Goal: Task Accomplishment & Management: Manage account settings

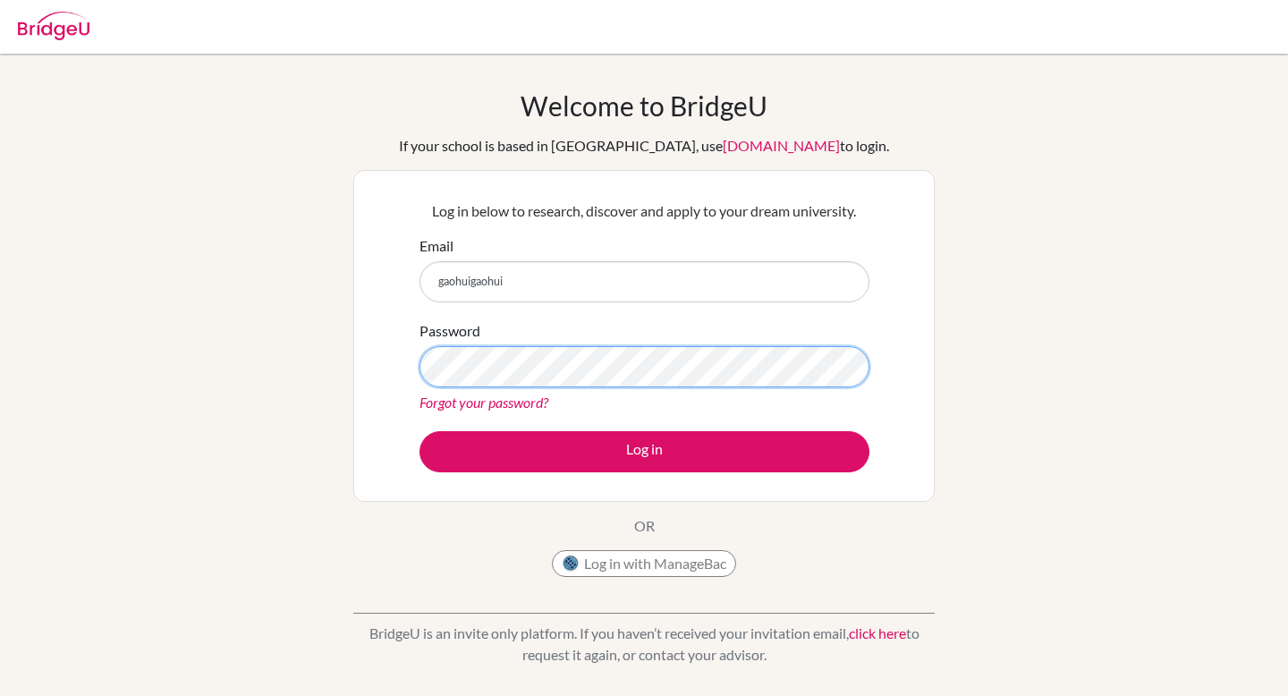
click at [419, 431] on button "Log in" at bounding box center [644, 451] width 450 height 41
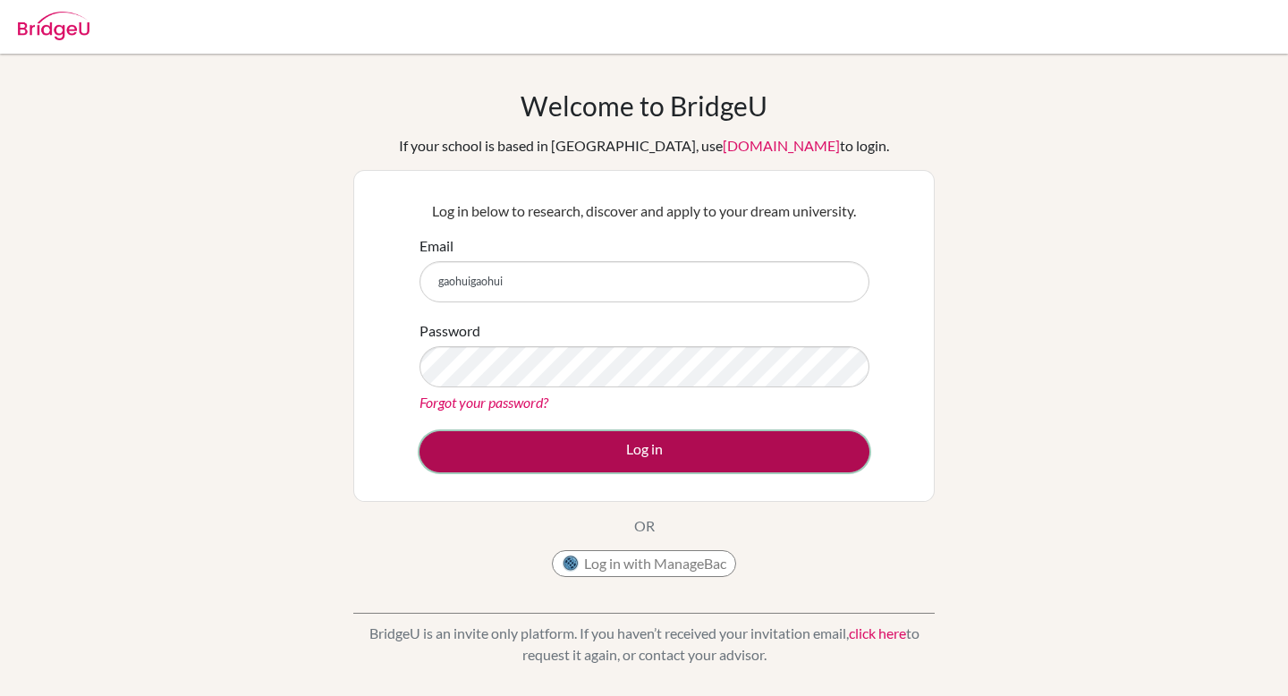
click at [508, 443] on button "Log in" at bounding box center [644, 451] width 450 height 41
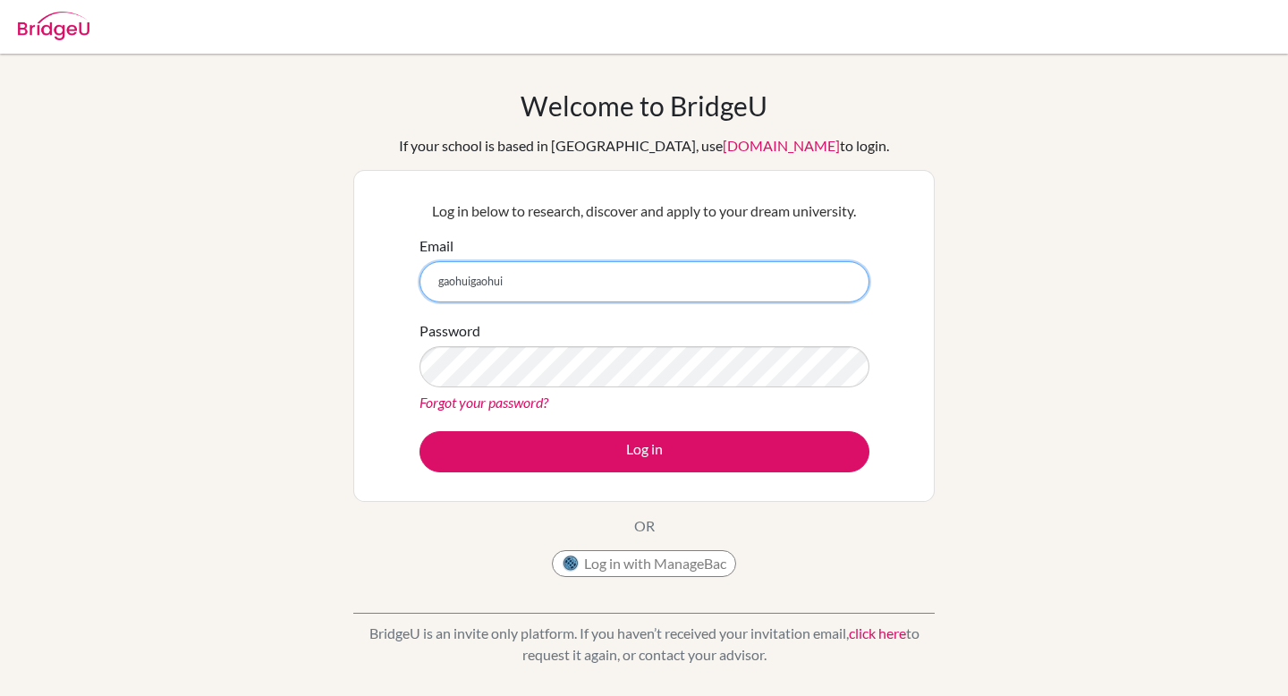
click at [525, 281] on input "gaohuigaohui" at bounding box center [644, 281] width 450 height 41
type input "gaohuigaohui0@gmail.com"
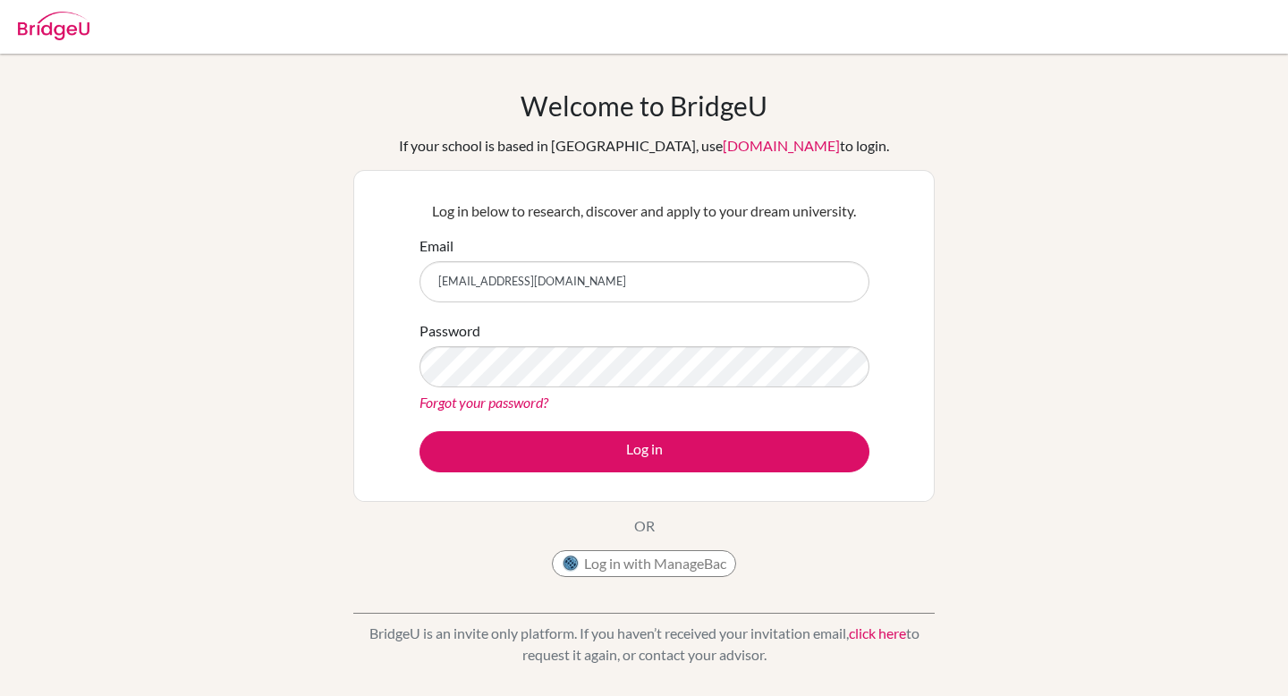
click at [489, 387] on div "Password Forgot your password?" at bounding box center [644, 366] width 450 height 93
click at [419, 431] on button "Log in" at bounding box center [644, 451] width 450 height 41
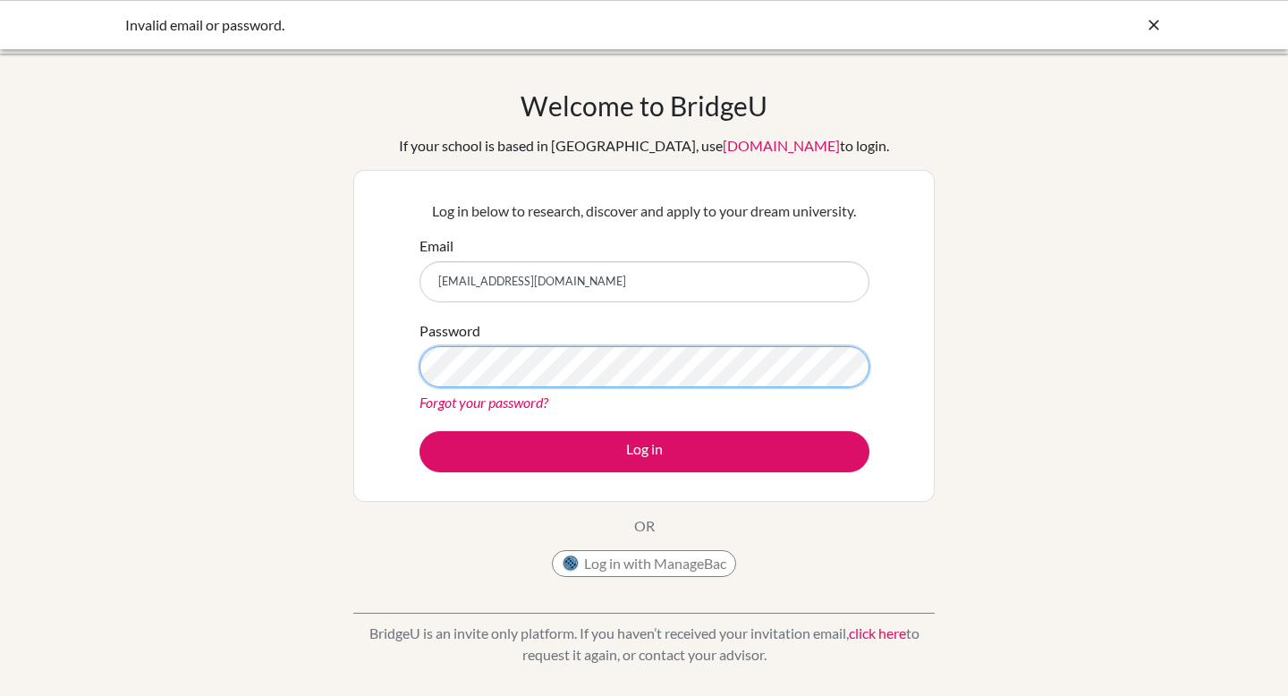
click at [419, 431] on button "Log in" at bounding box center [644, 451] width 450 height 41
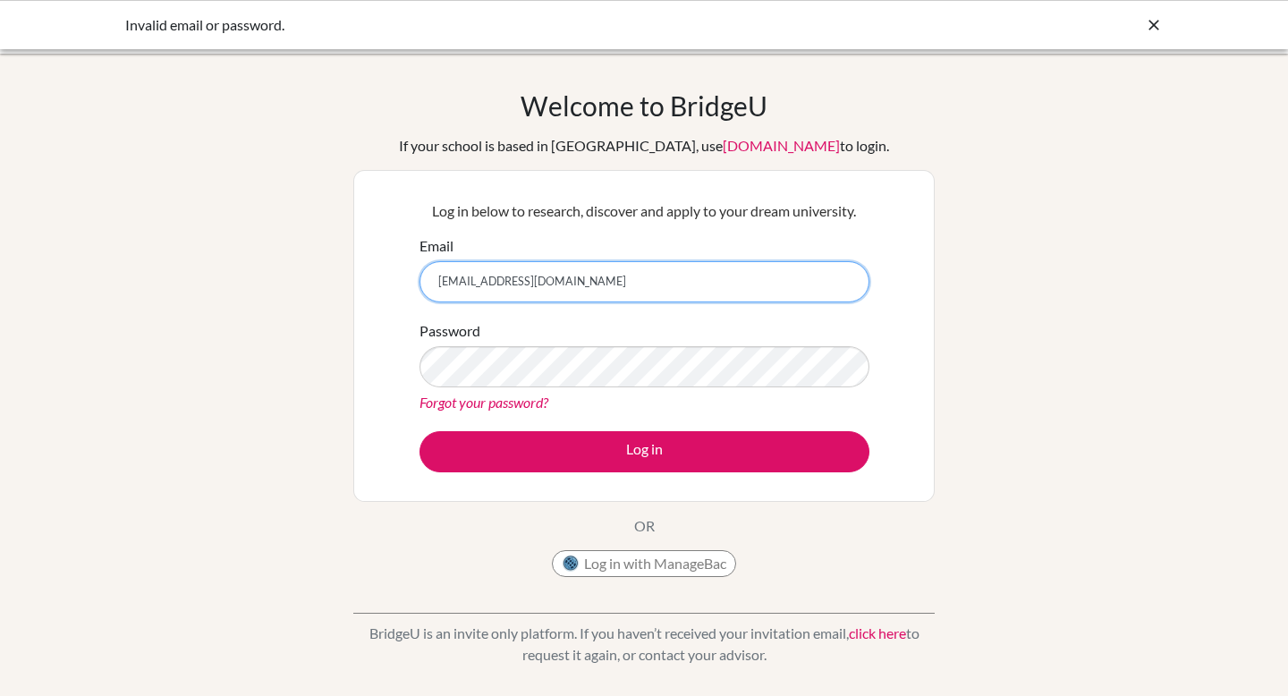
click at [508, 284] on input "[EMAIL_ADDRESS][DOMAIN_NAME]" at bounding box center [644, 281] width 450 height 41
type input "gaohuigaohui07@gmail.com"
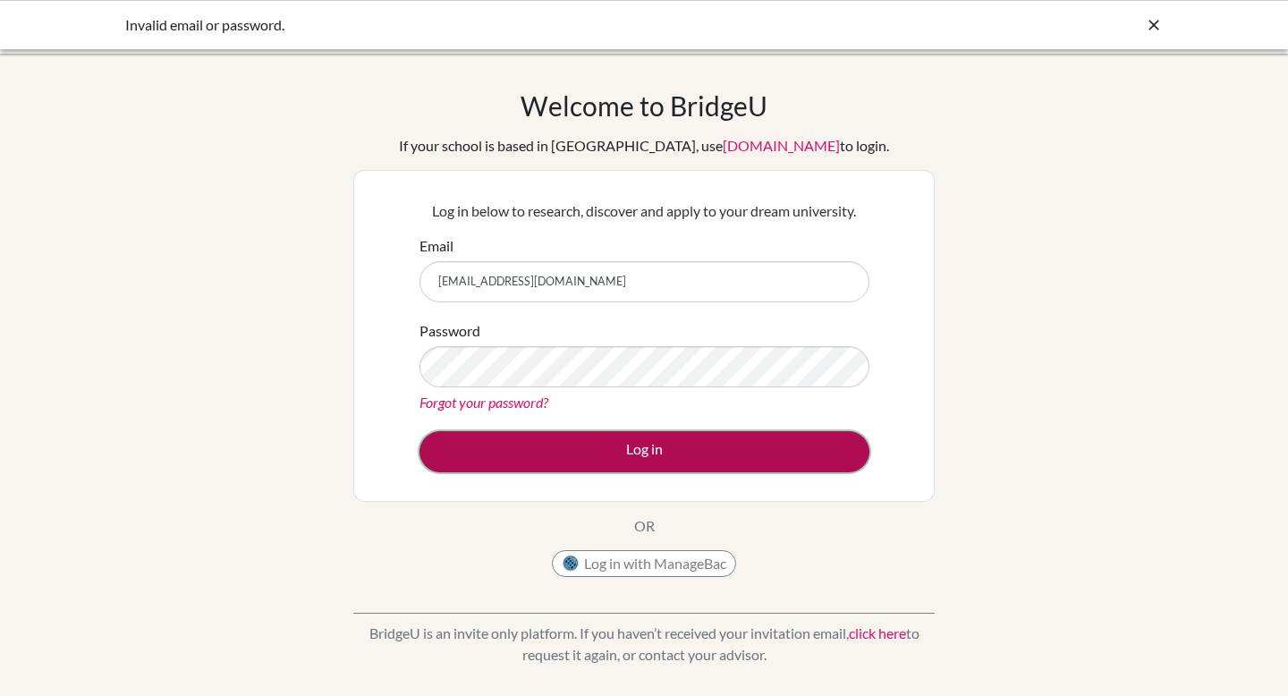
click at [445, 437] on button "Log in" at bounding box center [644, 451] width 450 height 41
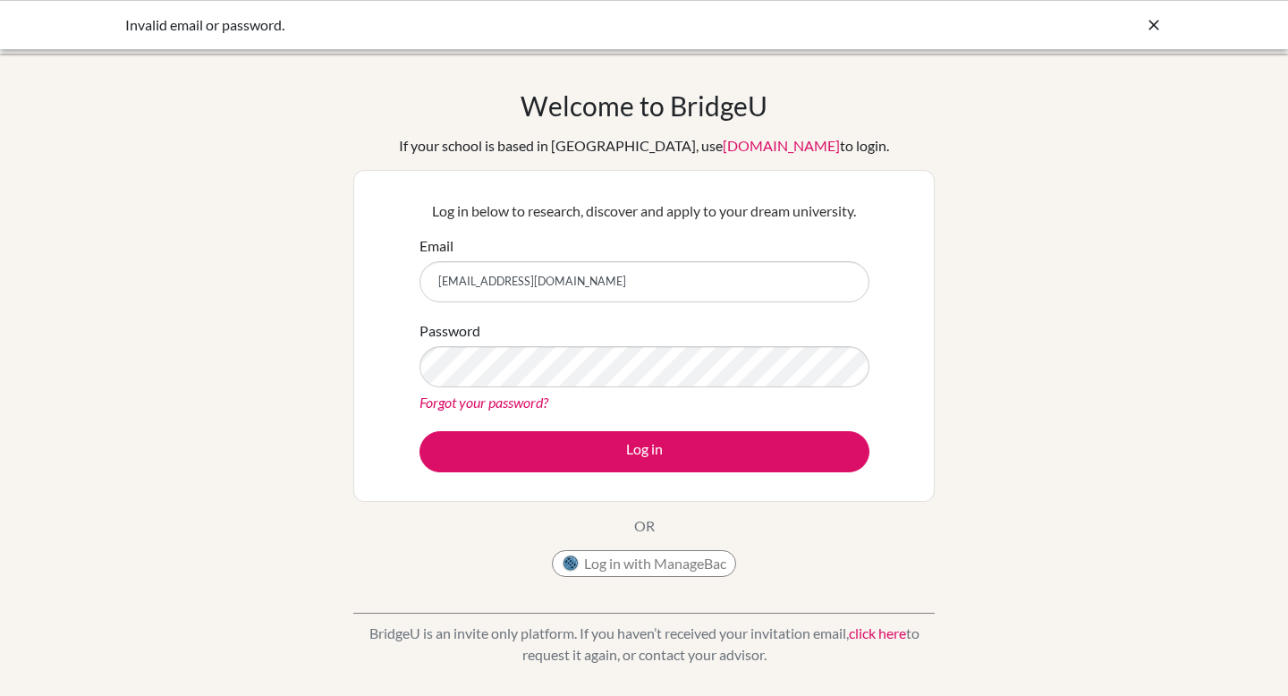
click at [419, 431] on button "Log in" at bounding box center [644, 451] width 450 height 41
click at [485, 400] on link "Forgot your password?" at bounding box center [483, 402] width 129 height 17
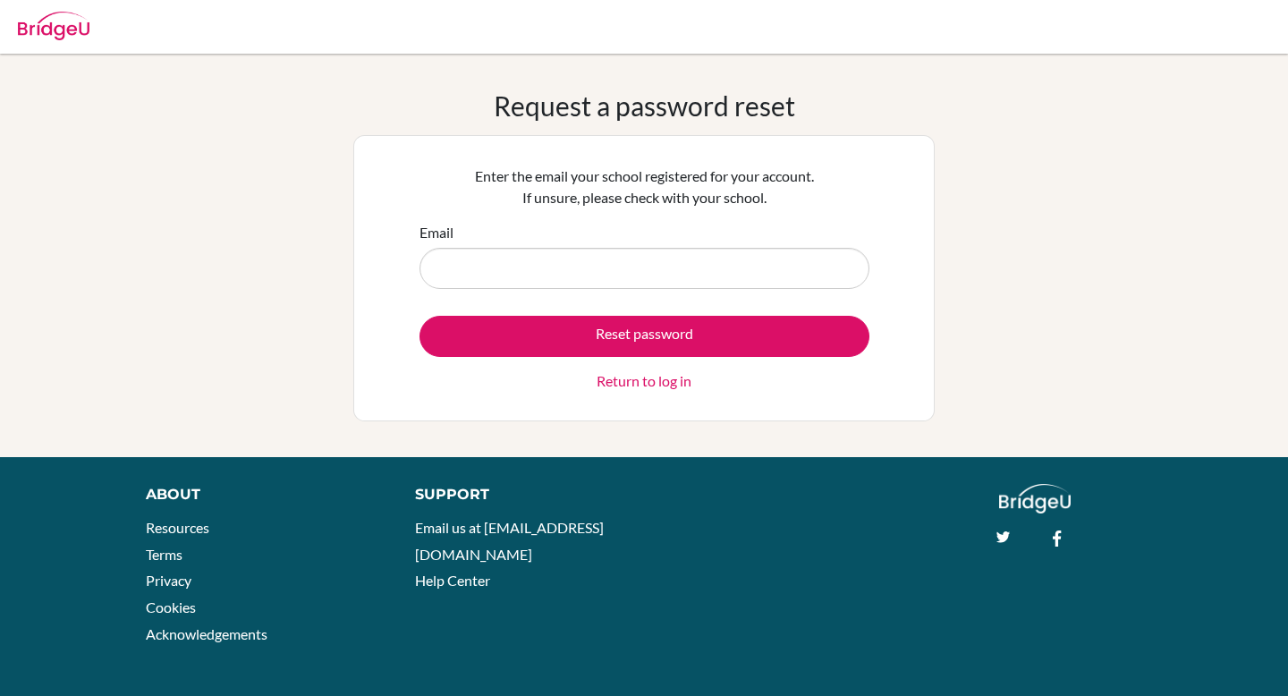
click at [561, 267] on input "Email" at bounding box center [644, 268] width 450 height 41
type input "d"
type input "[EMAIL_ADDRESS][DOMAIN_NAME]"
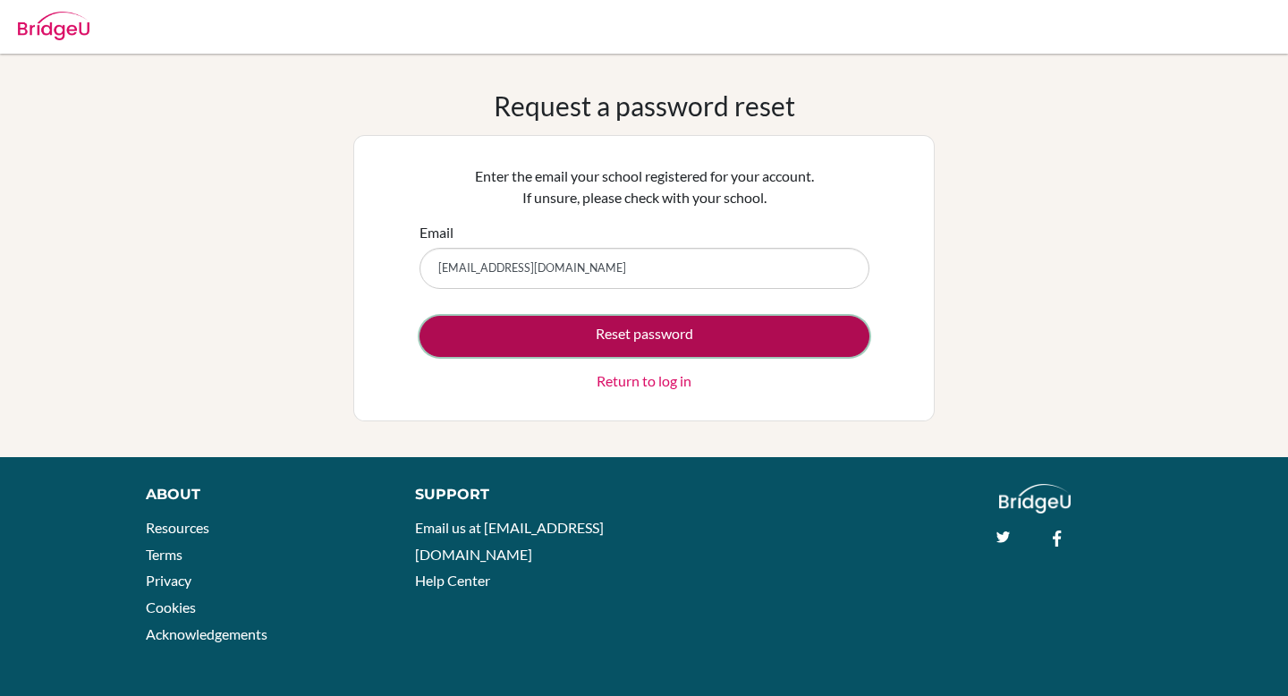
click at [534, 341] on button "Reset password" at bounding box center [644, 336] width 450 height 41
click at [550, 338] on button "Reset password" at bounding box center [644, 336] width 450 height 41
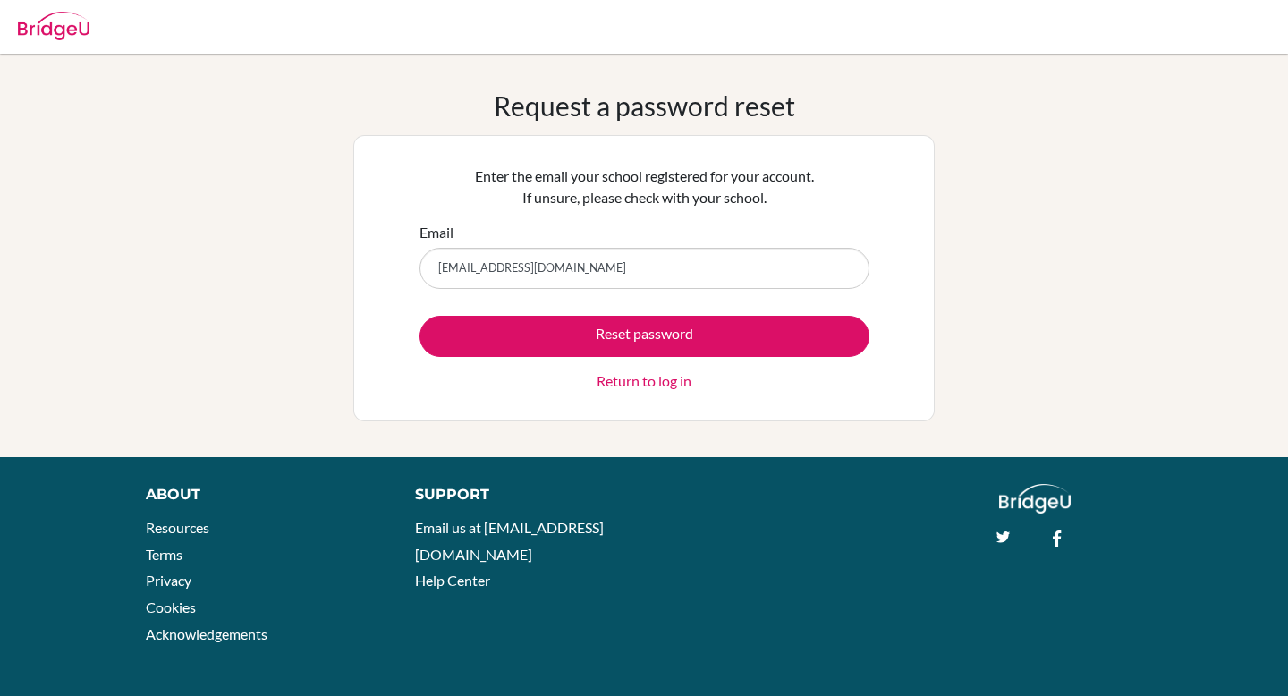
click at [637, 433] on div "Request a password reset Enter the email your school registered for your accoun…" at bounding box center [644, 255] width 1288 height 403
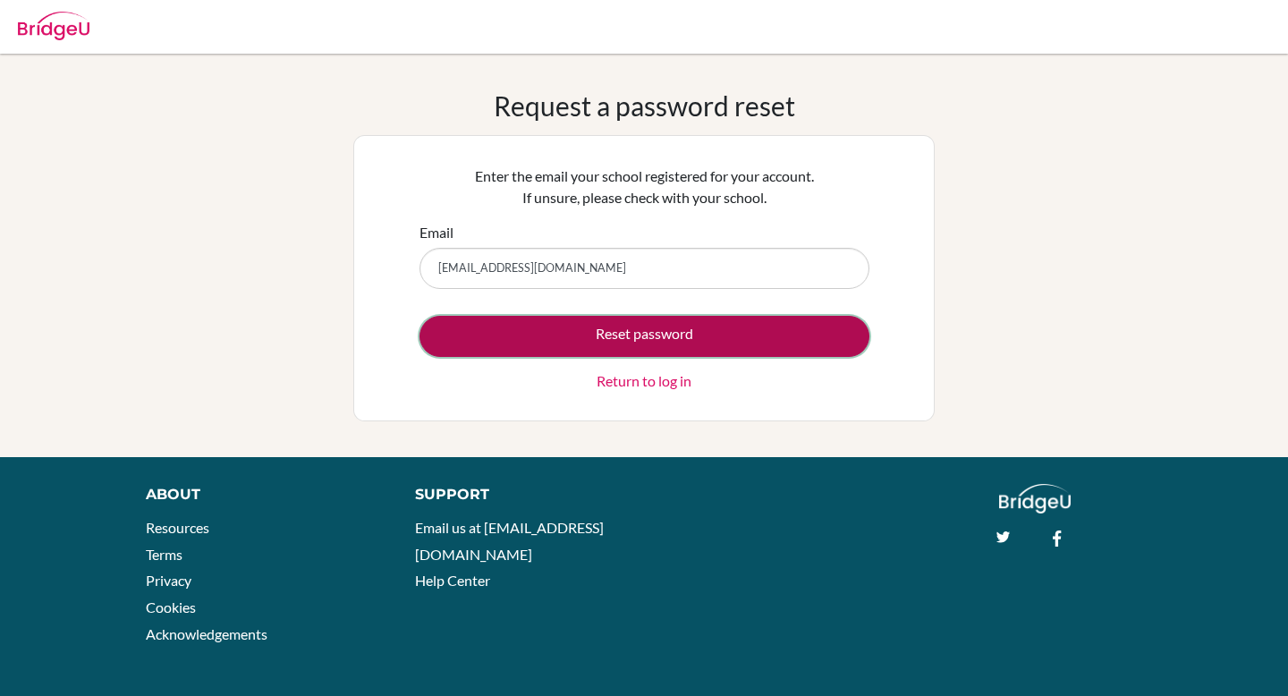
click at [733, 330] on button "Reset password" at bounding box center [644, 336] width 450 height 41
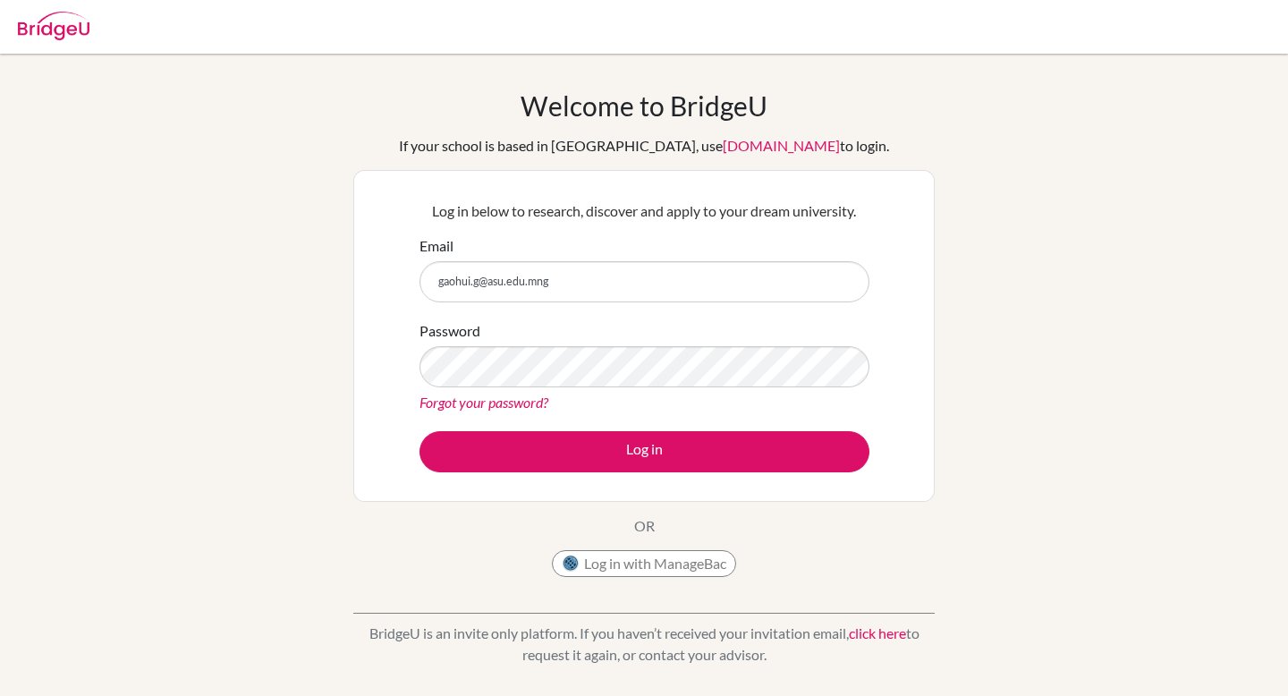
type input "[EMAIL_ADDRESS][DOMAIN_NAME]"
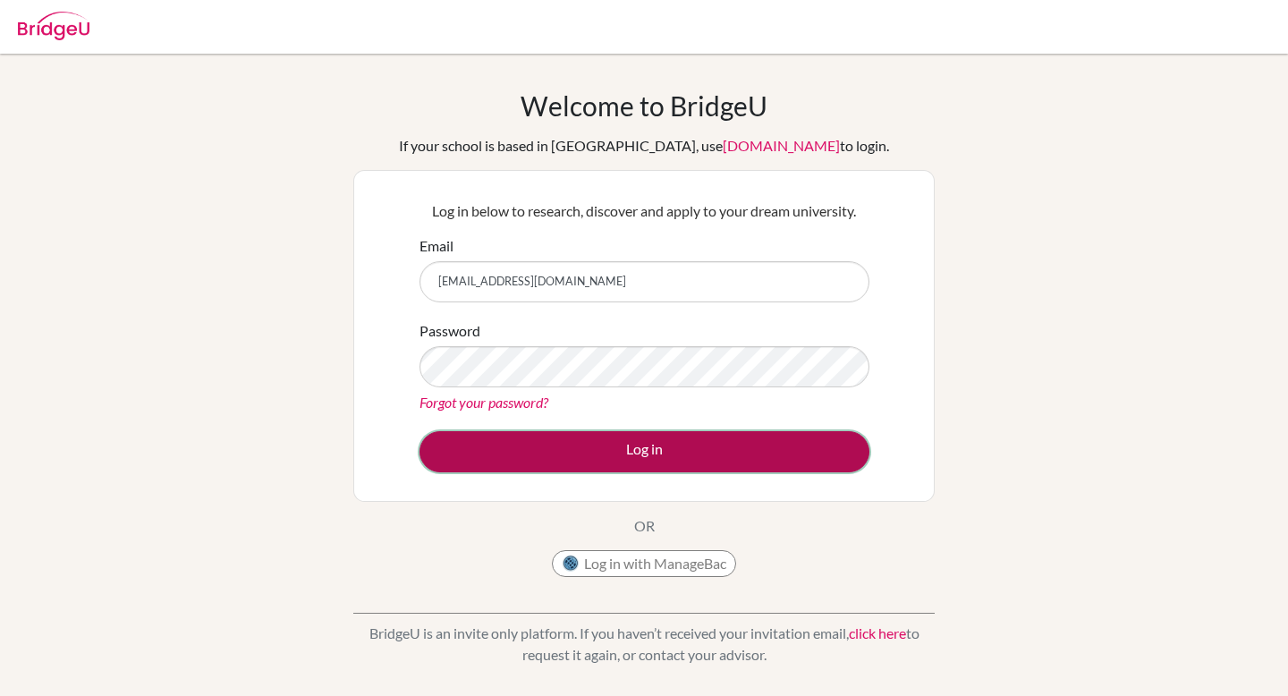
click at [697, 442] on button "Log in" at bounding box center [644, 451] width 450 height 41
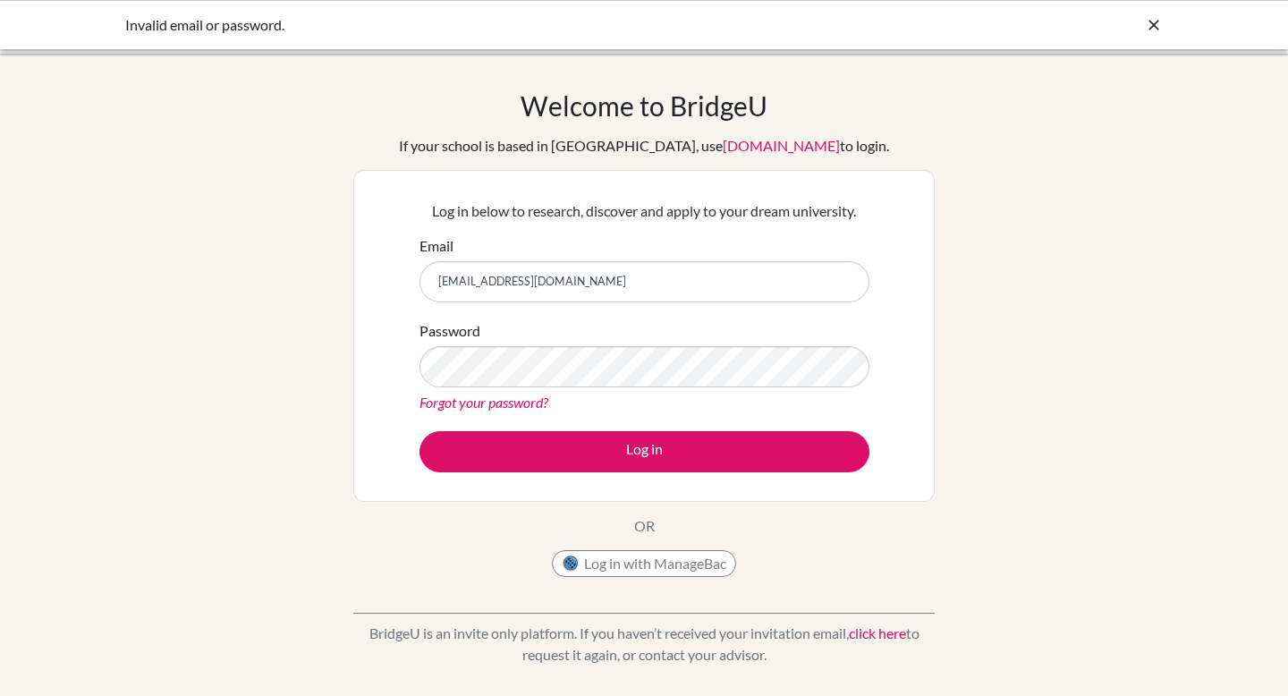
click at [530, 287] on input "[EMAIL_ADDRESS][DOMAIN_NAME]" at bounding box center [644, 281] width 450 height 41
type input "[EMAIL_ADDRESS][DOMAIN_NAME]"
click at [419, 431] on button "Log in" at bounding box center [644, 451] width 450 height 41
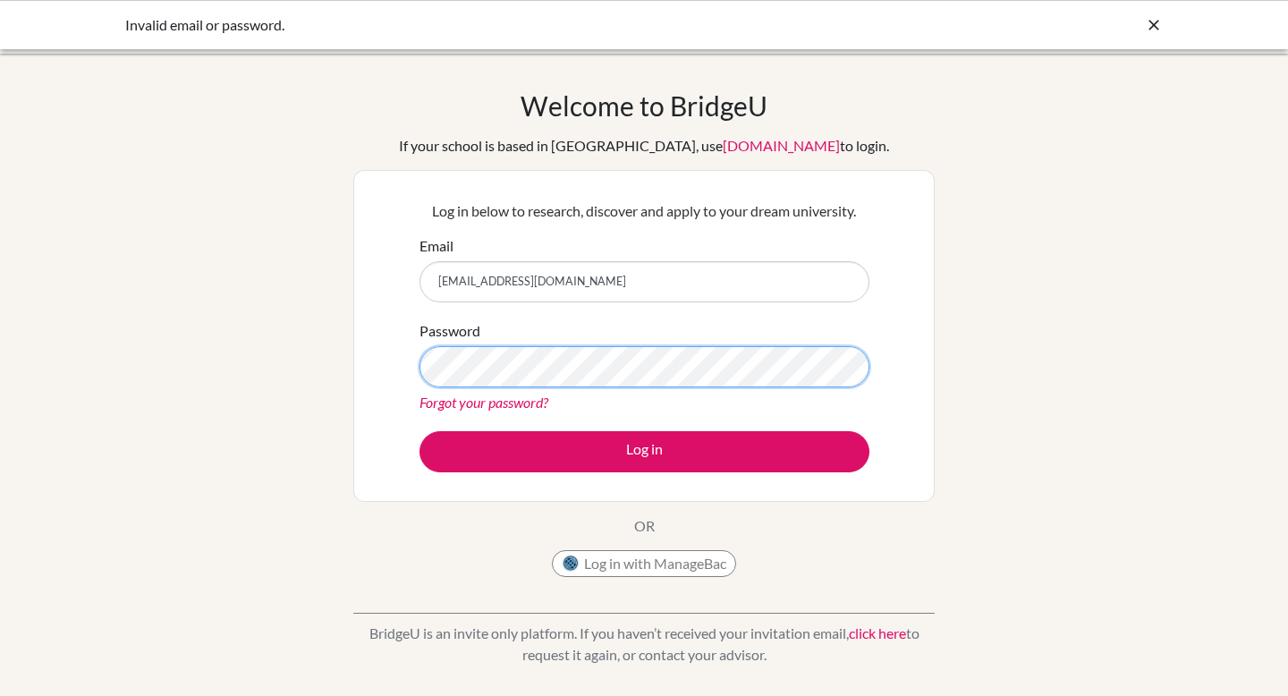
click at [419, 431] on button "Log in" at bounding box center [644, 451] width 450 height 41
click at [442, 392] on div "Forgot your password?" at bounding box center [644, 402] width 450 height 21
click at [446, 406] on link "Forgot your password?" at bounding box center [483, 402] width 129 height 17
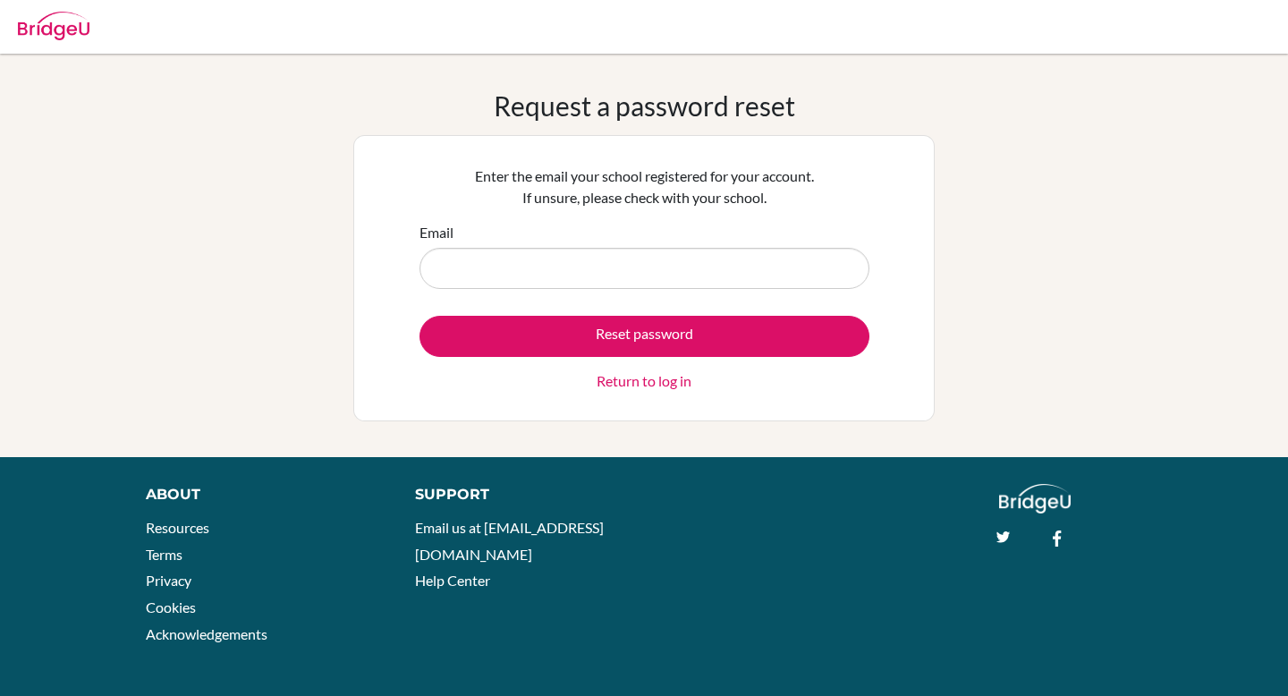
click at [557, 273] on input "Email" at bounding box center [644, 268] width 450 height 41
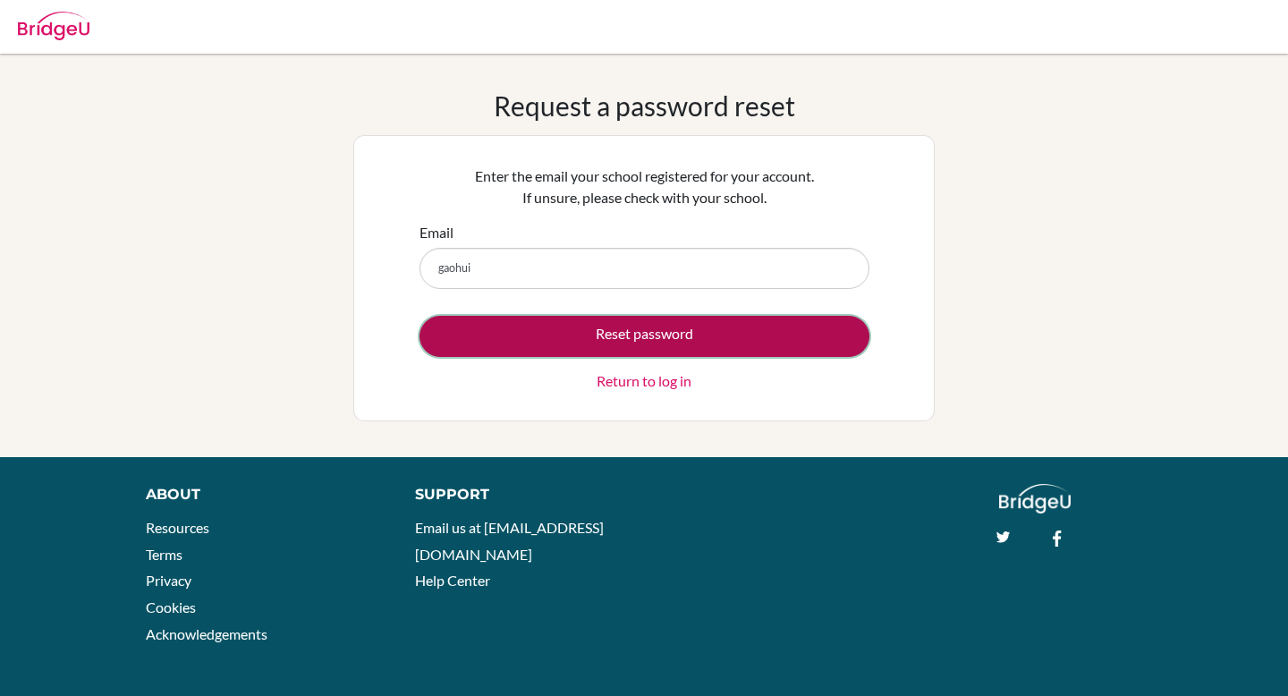
click at [438, 337] on button "Reset password" at bounding box center [644, 336] width 450 height 41
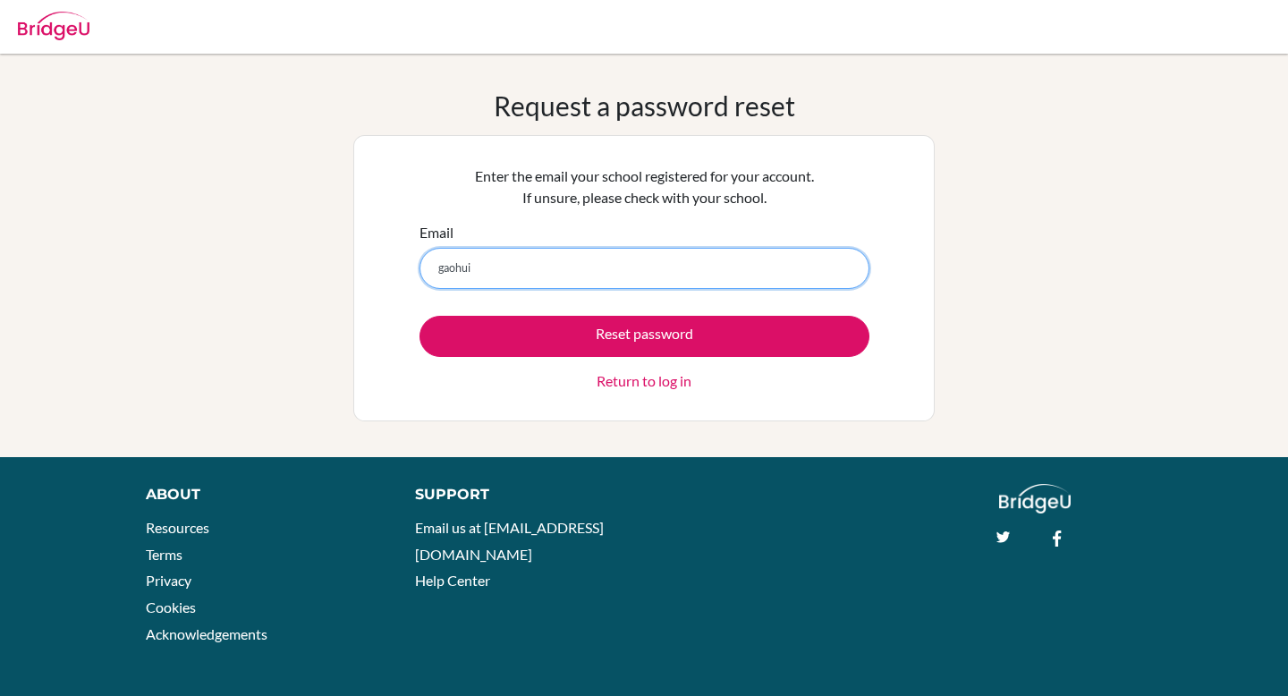
click at [504, 267] on input "gaohui" at bounding box center [644, 268] width 450 height 41
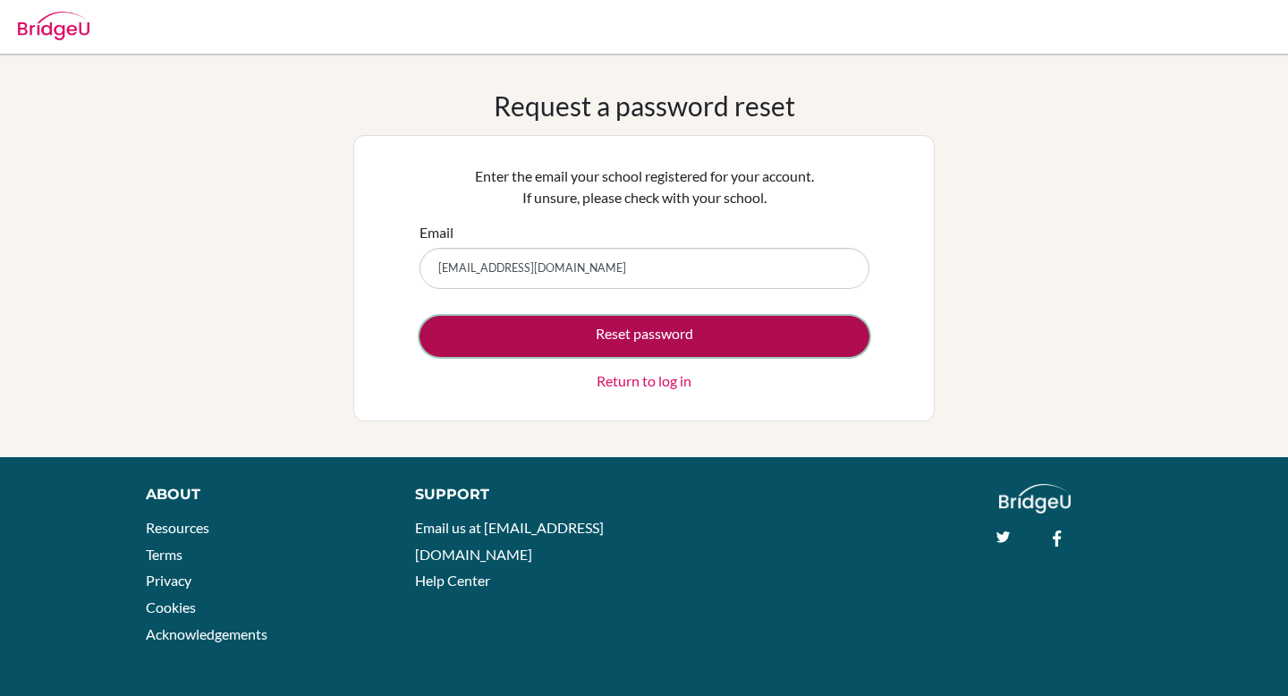
click at [555, 349] on button "Reset password" at bounding box center [644, 336] width 450 height 41
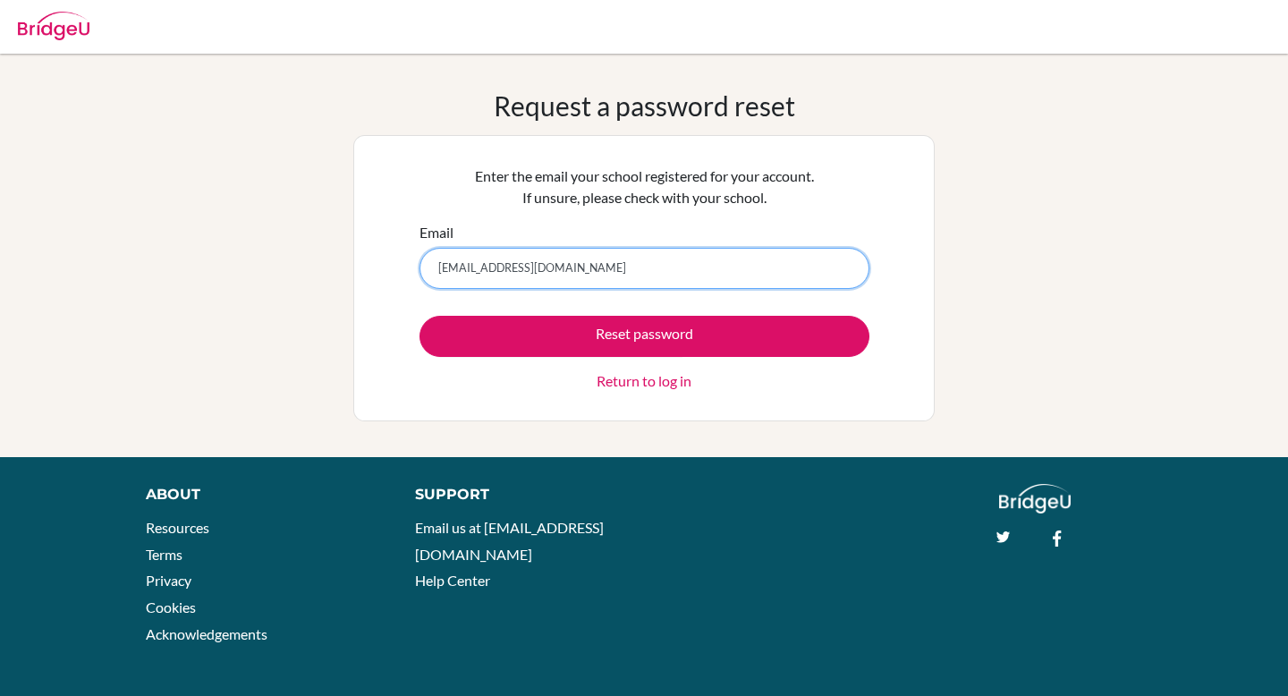
click at [587, 275] on input "[EMAIL_ADDRESS][DOMAIN_NAME]" at bounding box center [644, 268] width 450 height 41
click at [586, 275] on input "[EMAIL_ADDRESS][DOMAIN_NAME]" at bounding box center [644, 268] width 450 height 41
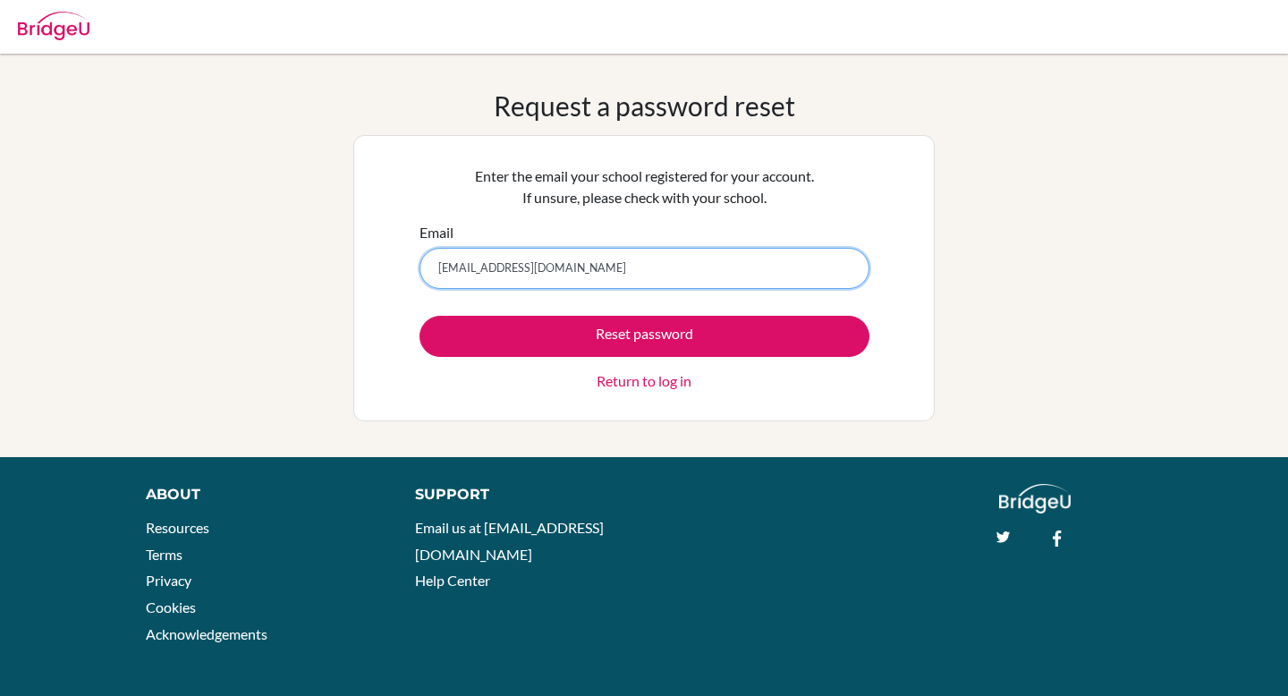
type input "[EMAIL_ADDRESS][DOMAIN_NAME]"
click at [419, 316] on button "Reset password" at bounding box center [644, 336] width 450 height 41
